Goal: Task Accomplishment & Management: Complete application form

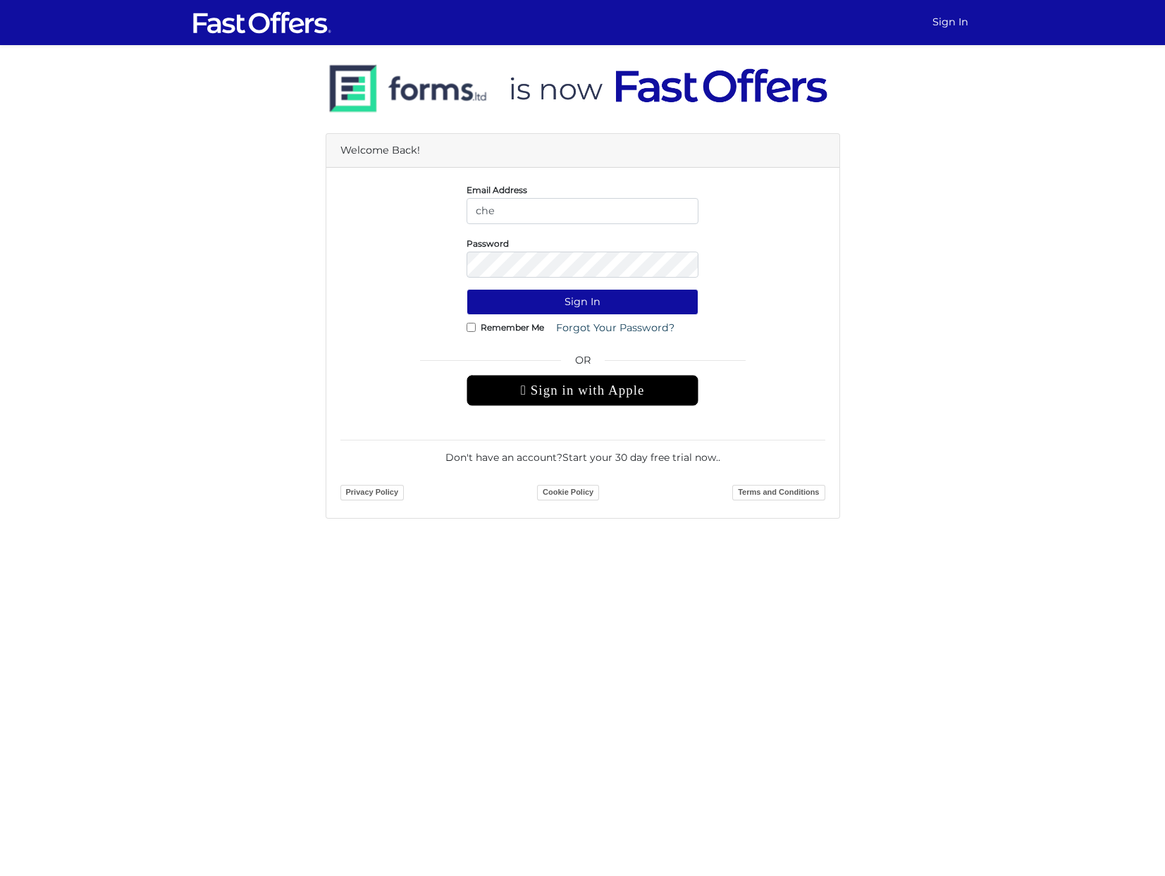
type input "[EMAIL_ADDRESS][DOMAIN_NAME]"
click at [656, 454] on link "Start your 30 day free trial now." at bounding box center [640, 457] width 156 height 13
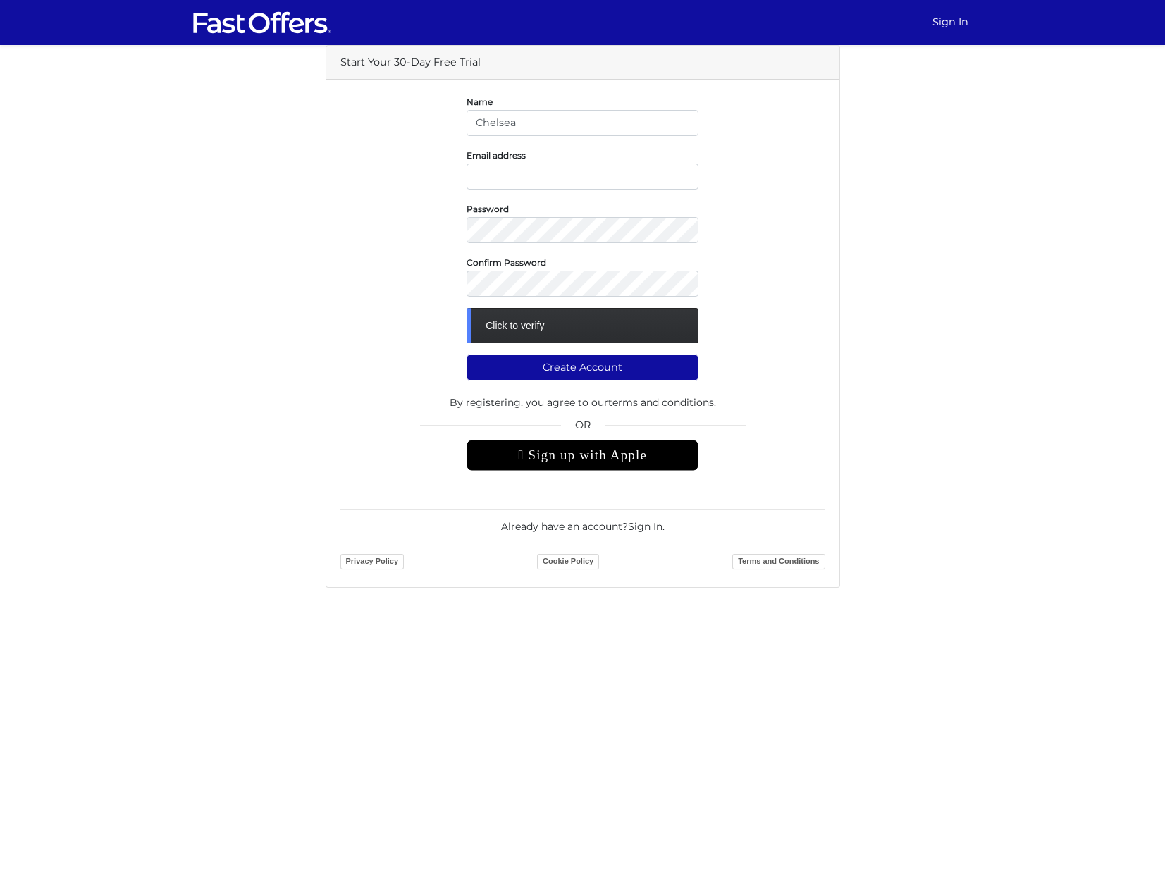
type input "Chelsea"
type input "chelsea.k@property.ca"
click at [605, 340] on div "Click to verify" at bounding box center [583, 325] width 232 height 35
click at [604, 332] on div "Click to verify" at bounding box center [583, 325] width 232 height 35
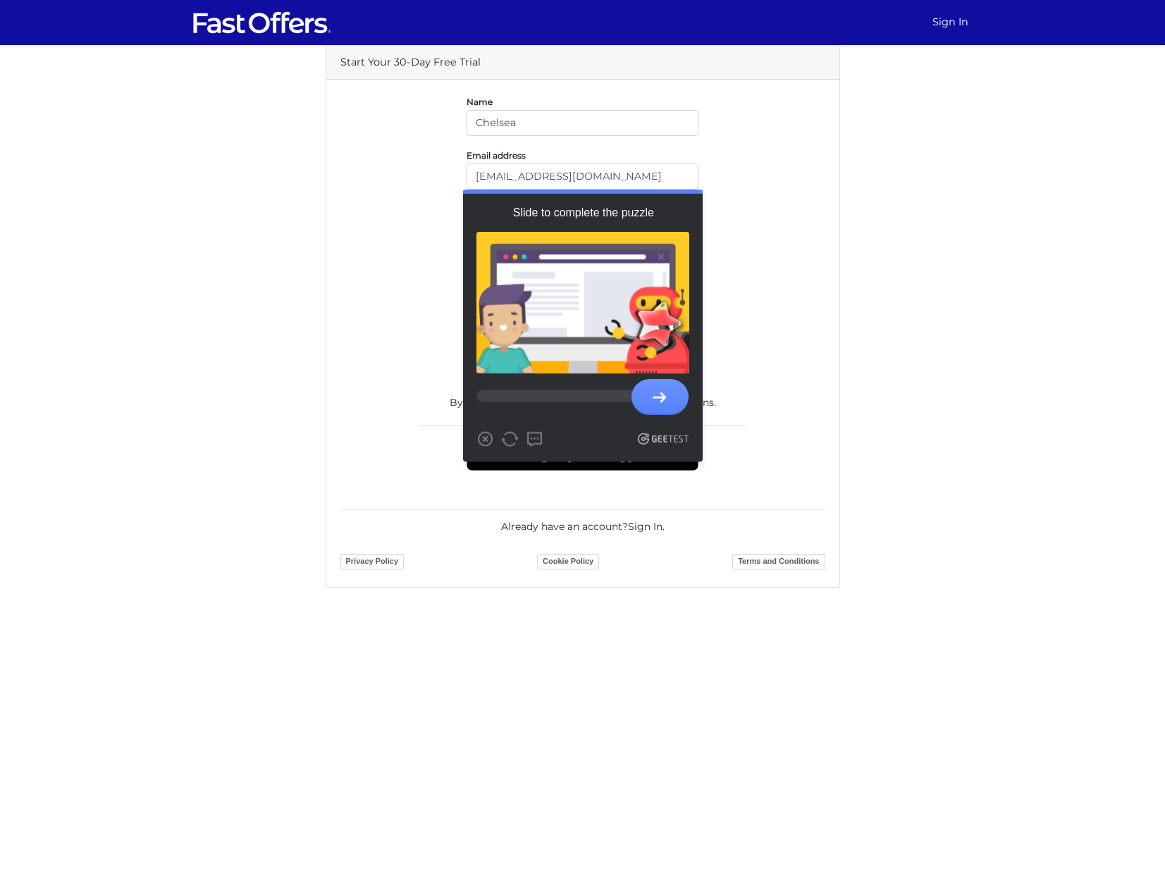
click at [741, 403] on form "Name Chelsea Email address chelsea.k@property.ca Password Confirm Password Load…" at bounding box center [582, 333] width 485 height 479
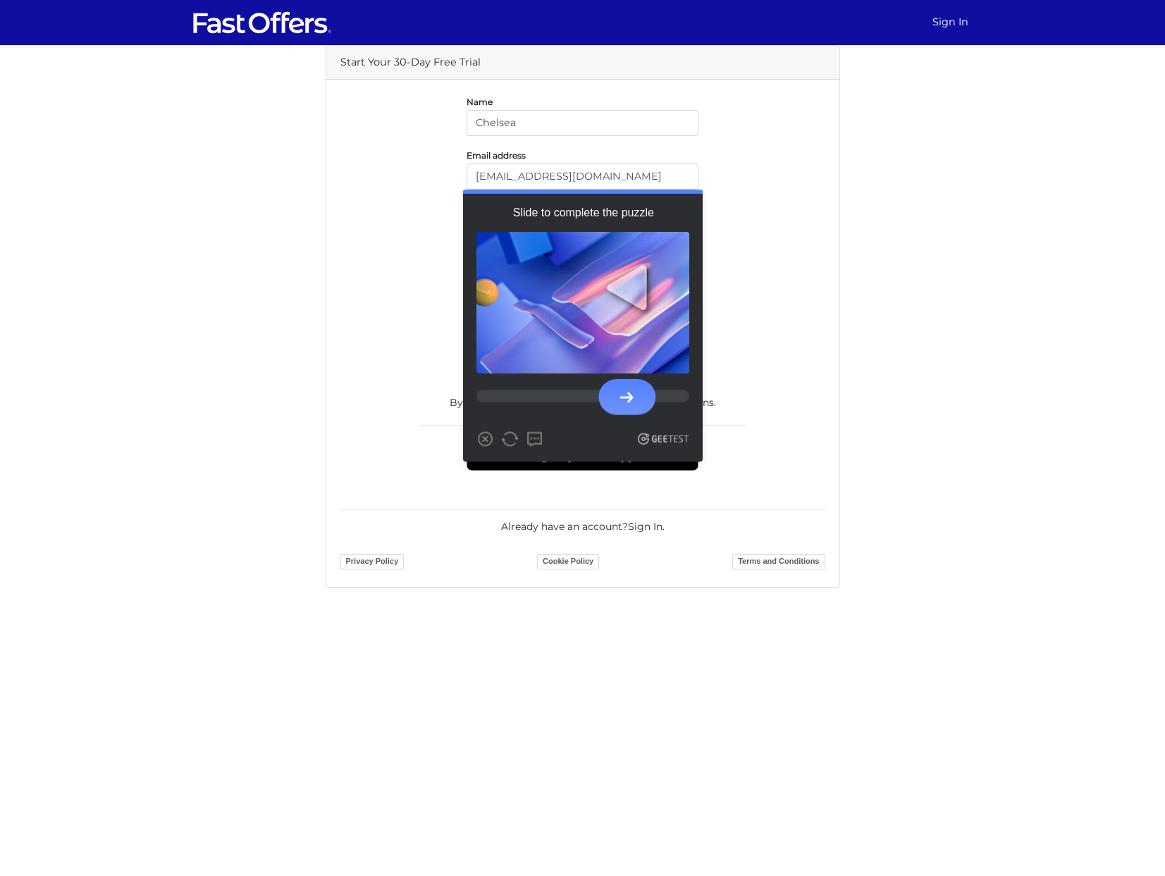
click at [624, 390] on div at bounding box center [626, 398] width 57 height 36
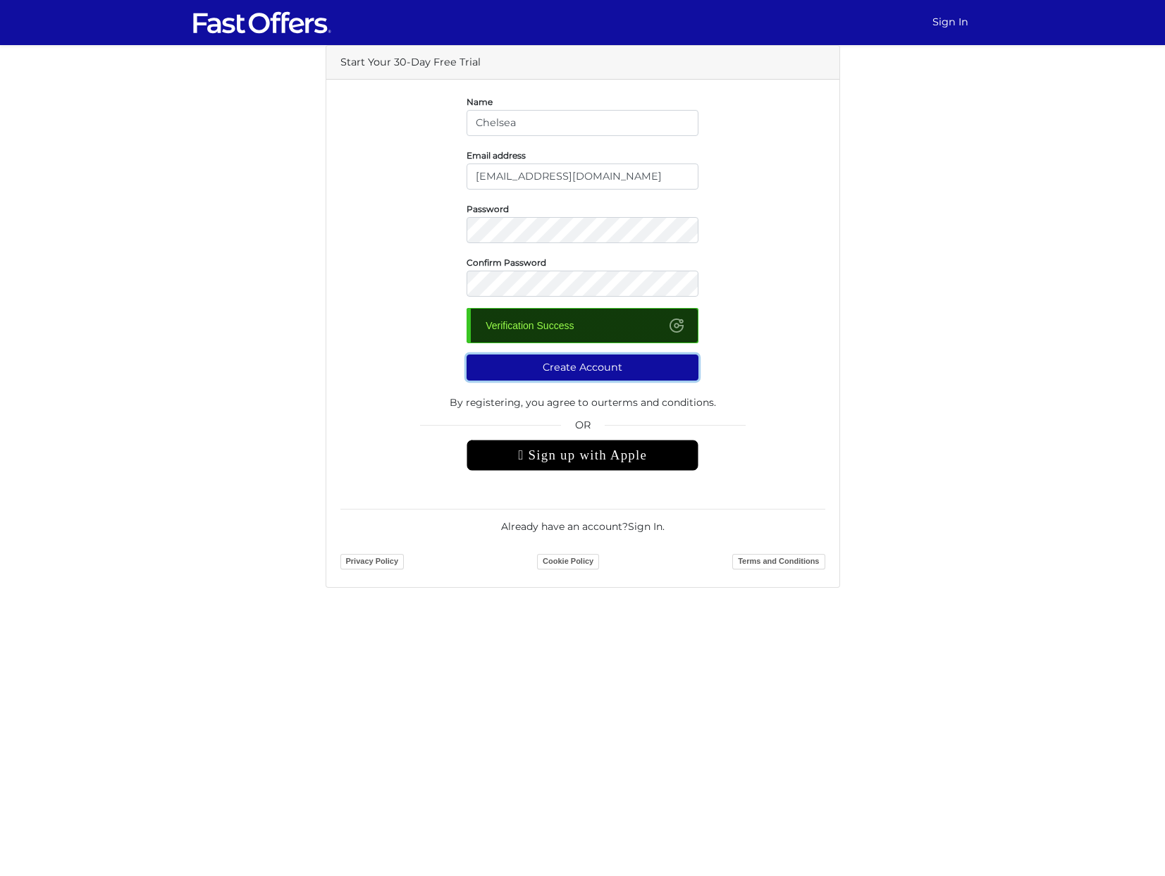
click at [601, 364] on button "Create Account" at bounding box center [583, 368] width 232 height 26
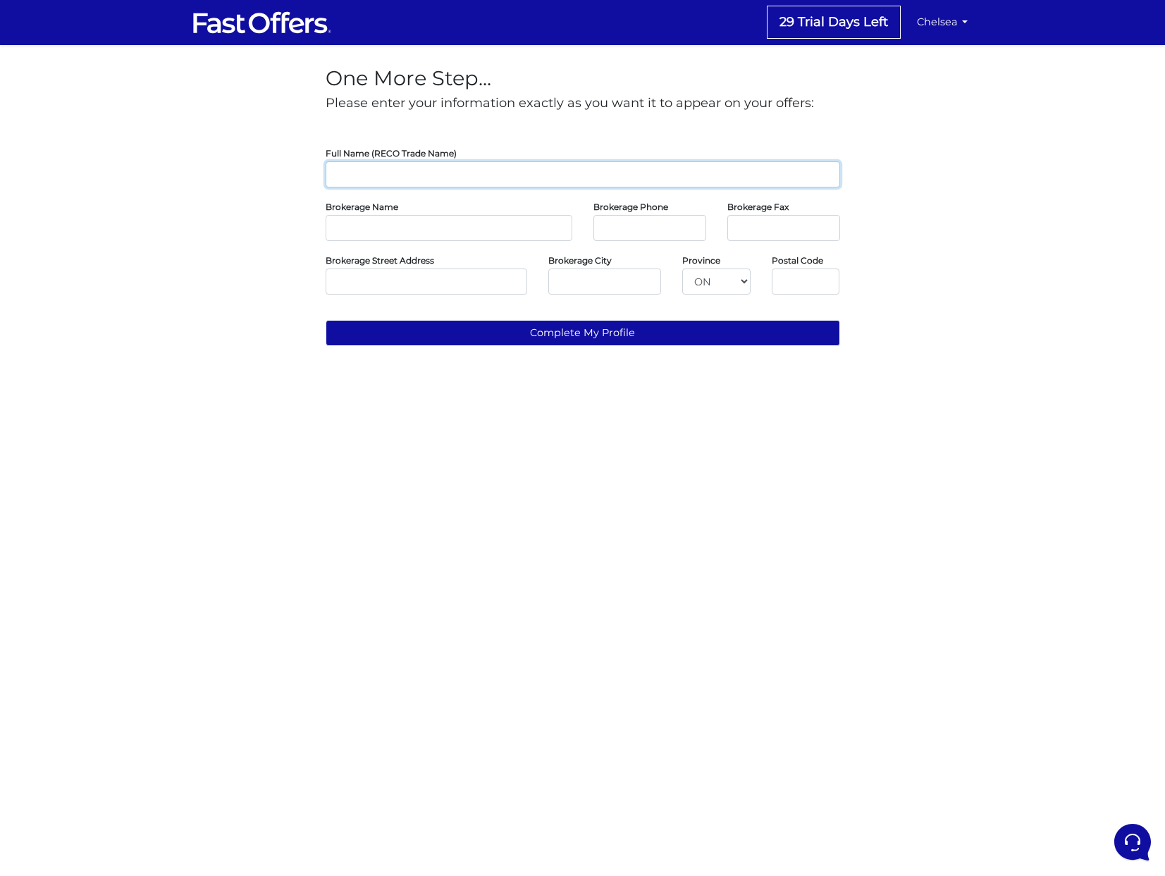
click at [505, 183] on input "text" at bounding box center [583, 174] width 514 height 26
type input "[PERSON_NAME]"
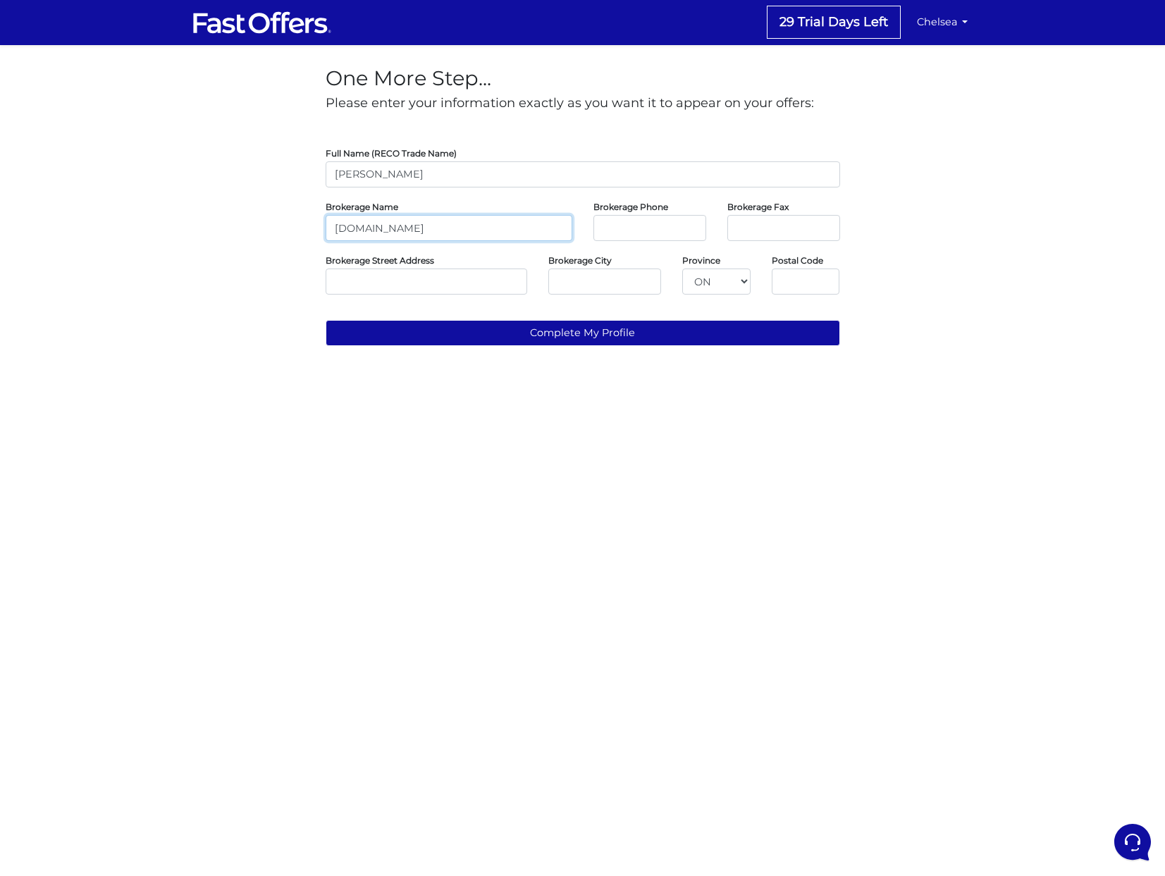
type input "[DOMAIN_NAME]"
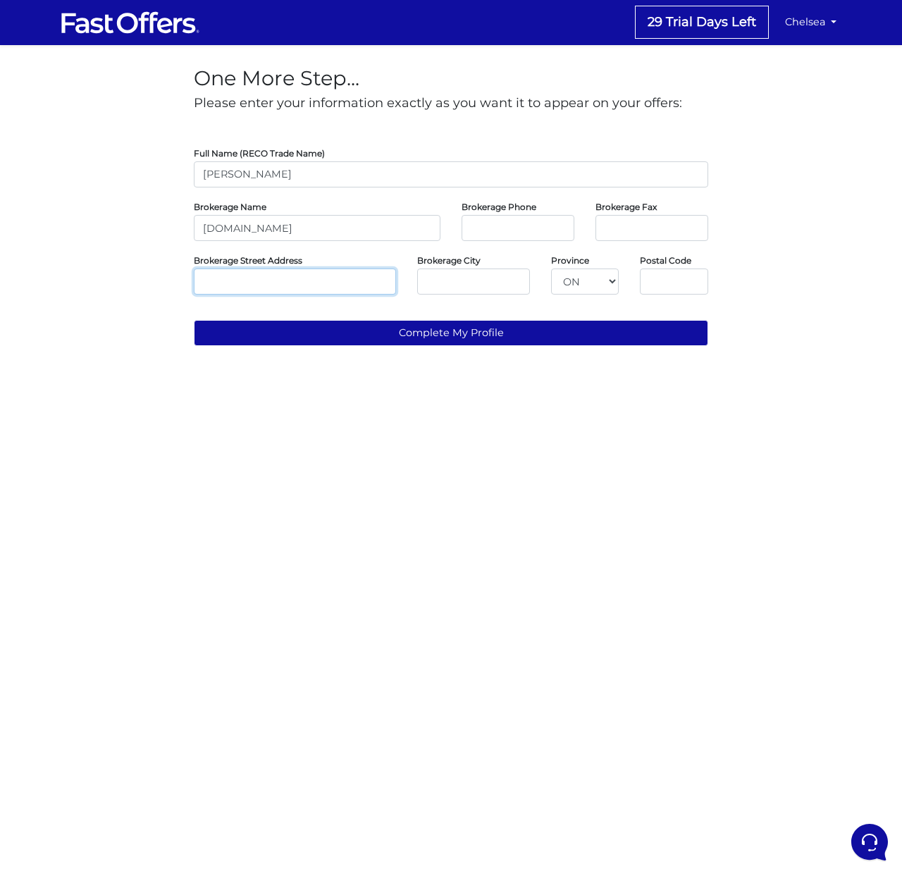
click at [207, 282] on input "text" at bounding box center [295, 282] width 202 height 26
paste input "[PHONE_NUMBER]"
type input "[PHONE_NUMBER]"
click at [501, 219] on input "tel" at bounding box center [518, 228] width 113 height 26
paste input "416-583-1660"
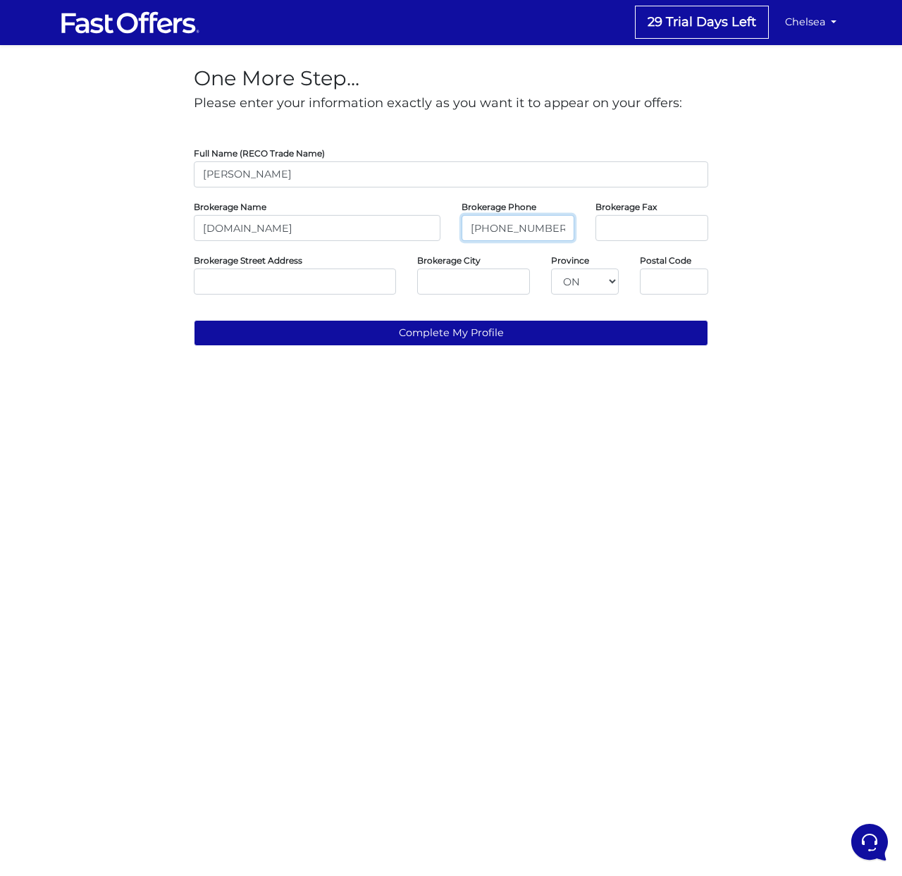
type input "416-583-1660"
click at [627, 228] on input "tel" at bounding box center [652, 228] width 113 height 26
paste input "416-352-1740"
type input "416-352-1740"
click at [321, 288] on input "text" at bounding box center [295, 282] width 202 height 26
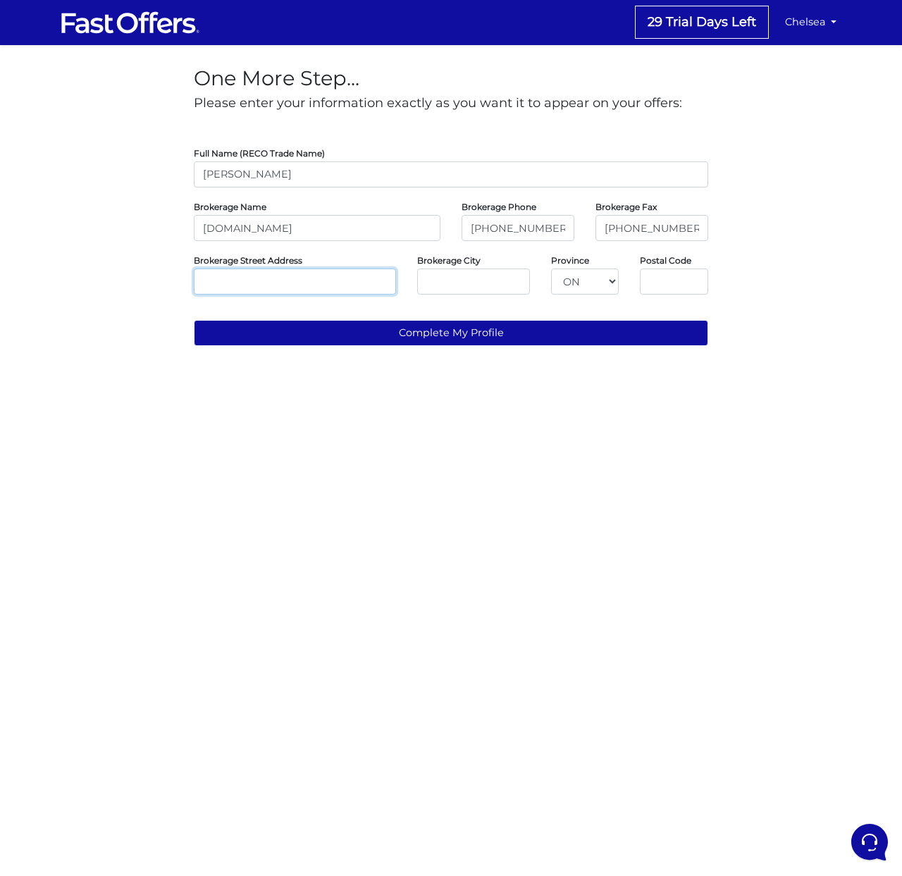
paste input "36 DISTILLERY LANE UNIT 500 TORONTO, Ontario M5A3C4"
drag, startPoint x: 245, startPoint y: 283, endPoint x: 467, endPoint y: 283, distance: 222.0
click at [468, 283] on div "Brokerage Street Address 36 DISTILLERY LANE UNIT 500 TORONTO, Ontario M5A3C4 Br…" at bounding box center [451, 273] width 536 height 42
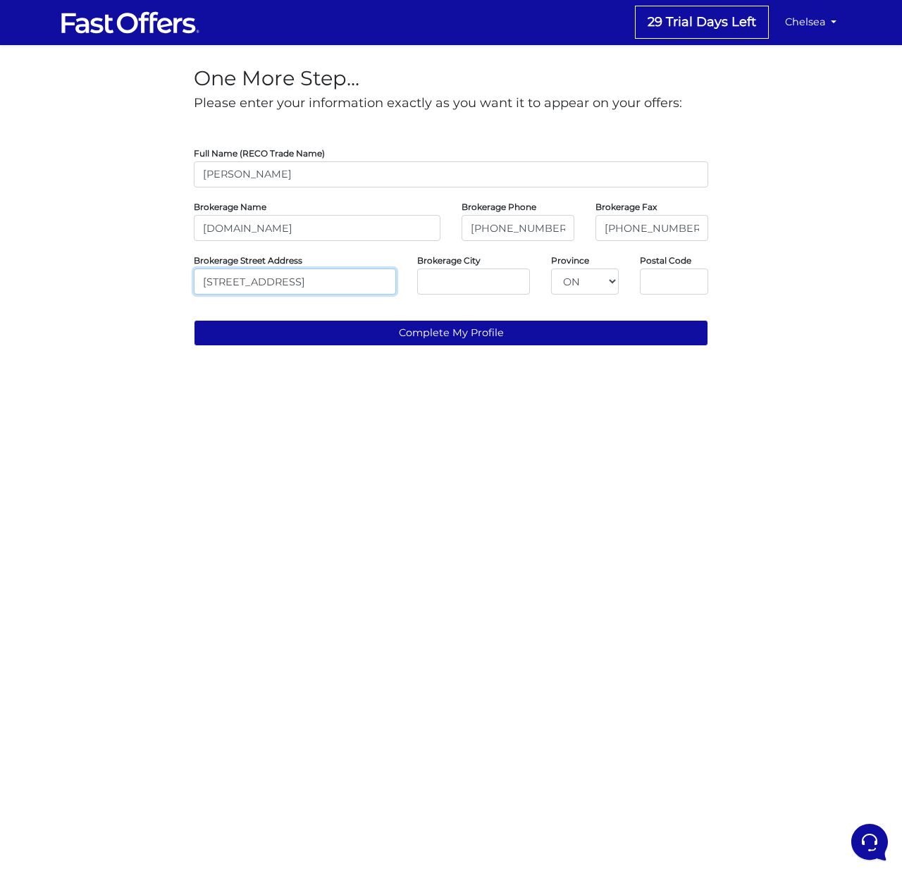
type input "36 DISTILLERY LANE UNIT 500"
type input "TORONTO"
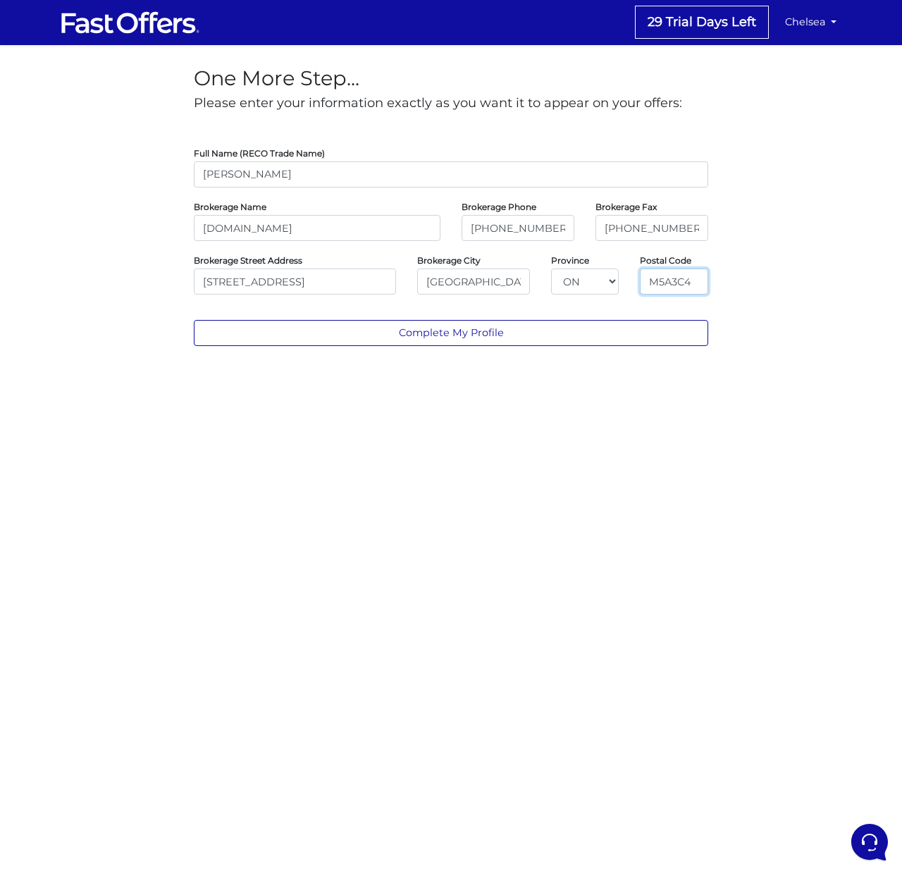
type input "M5A3C4"
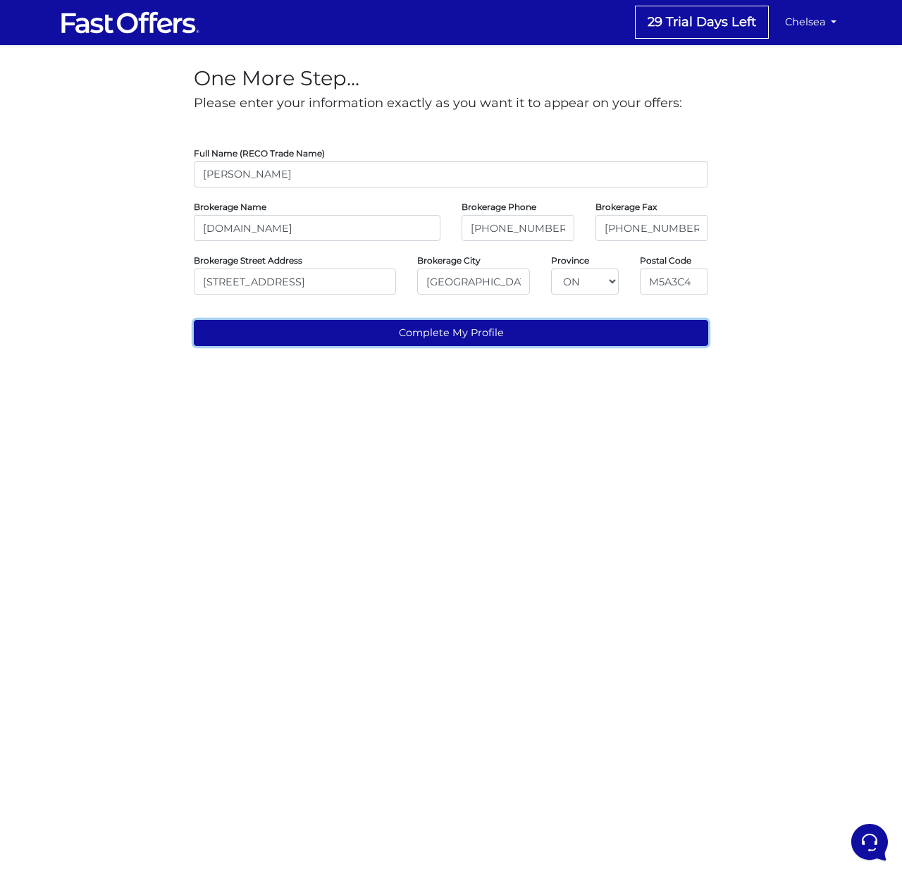
click at [438, 328] on button "Complete My Profile" at bounding box center [451, 333] width 514 height 26
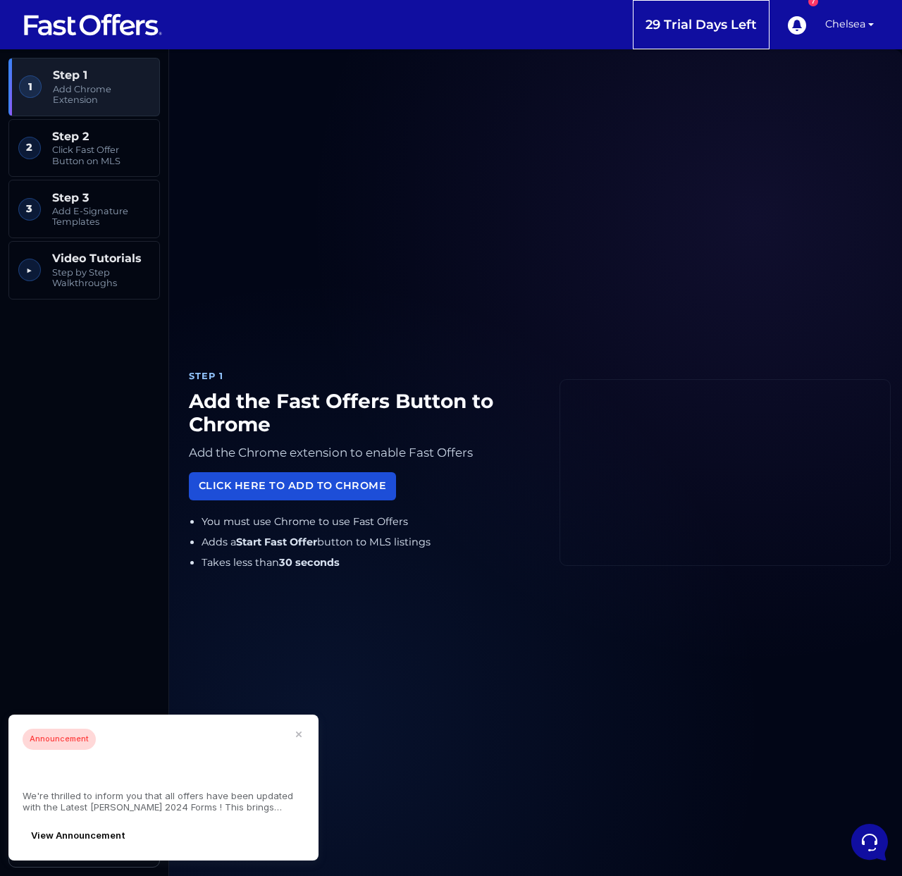
click at [331, 486] on link "Click Here to Add to Chrome" at bounding box center [292, 485] width 207 height 27
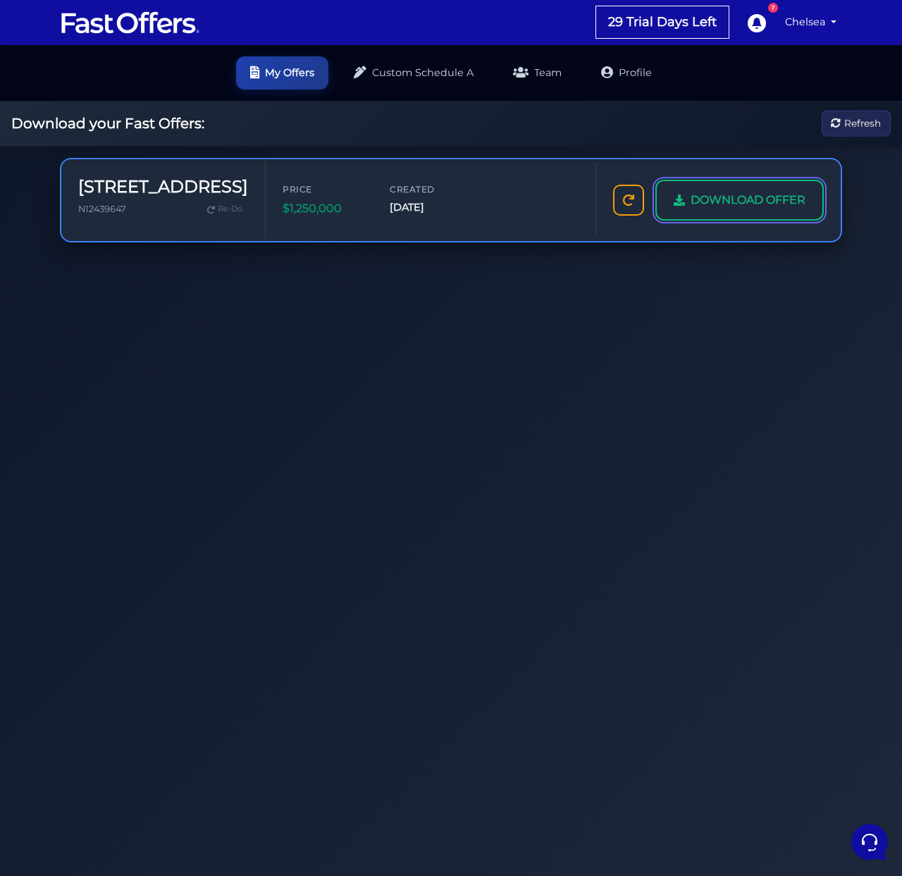
click at [726, 202] on span "DOWNLOAD OFFER" at bounding box center [748, 200] width 115 height 18
